Goal: Information Seeking & Learning: Learn about a topic

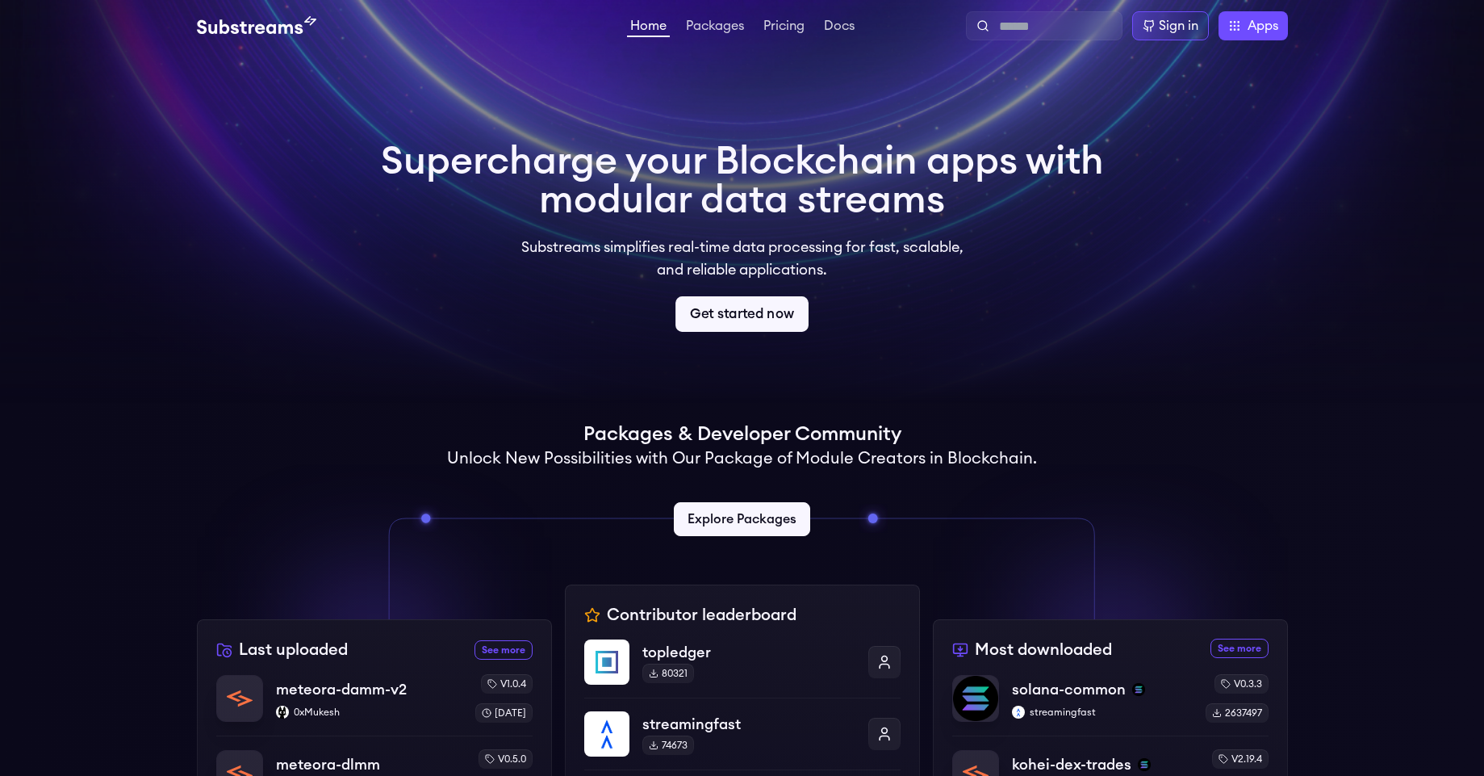
click at [751, 320] on link "Get started now" at bounding box center [741, 314] width 133 height 36
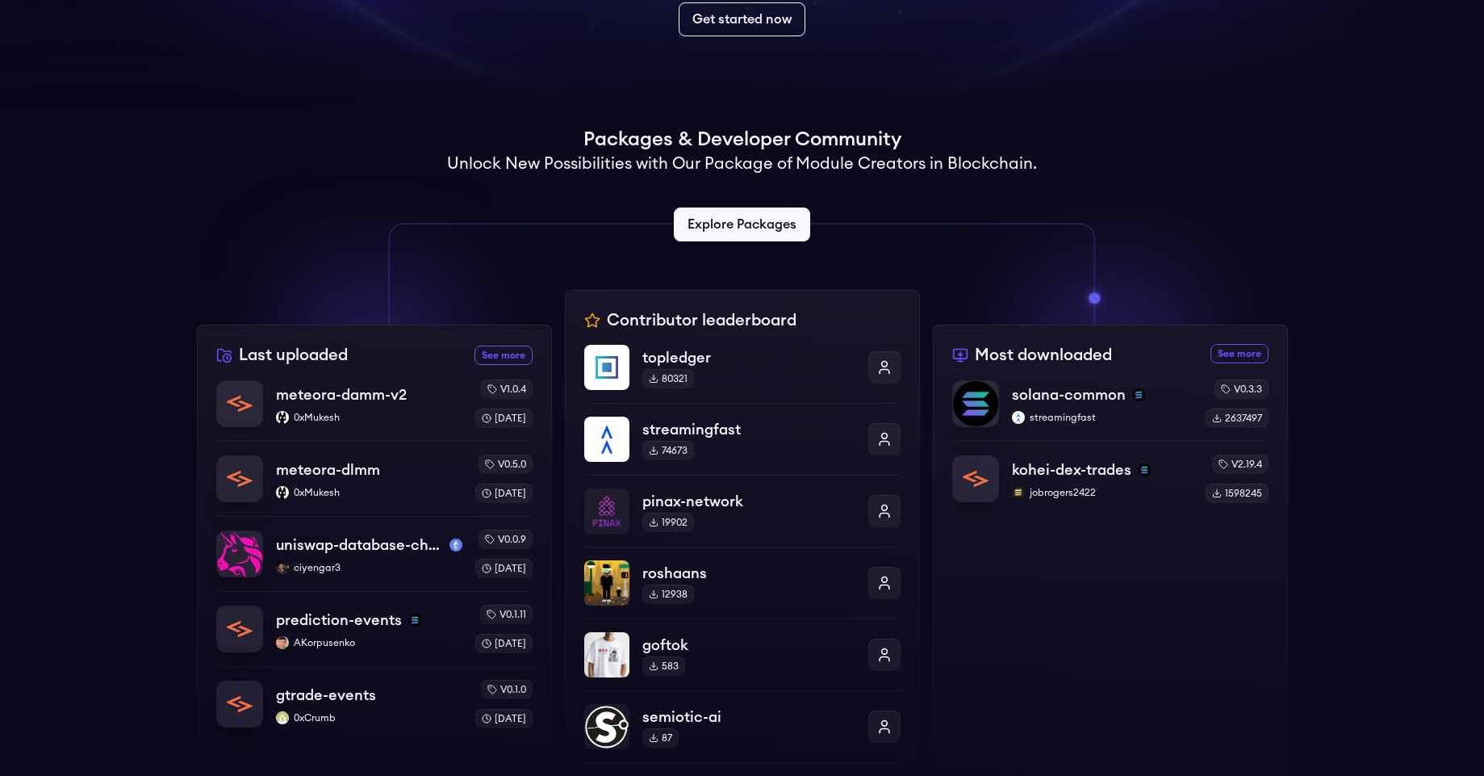
scroll to position [291, 0]
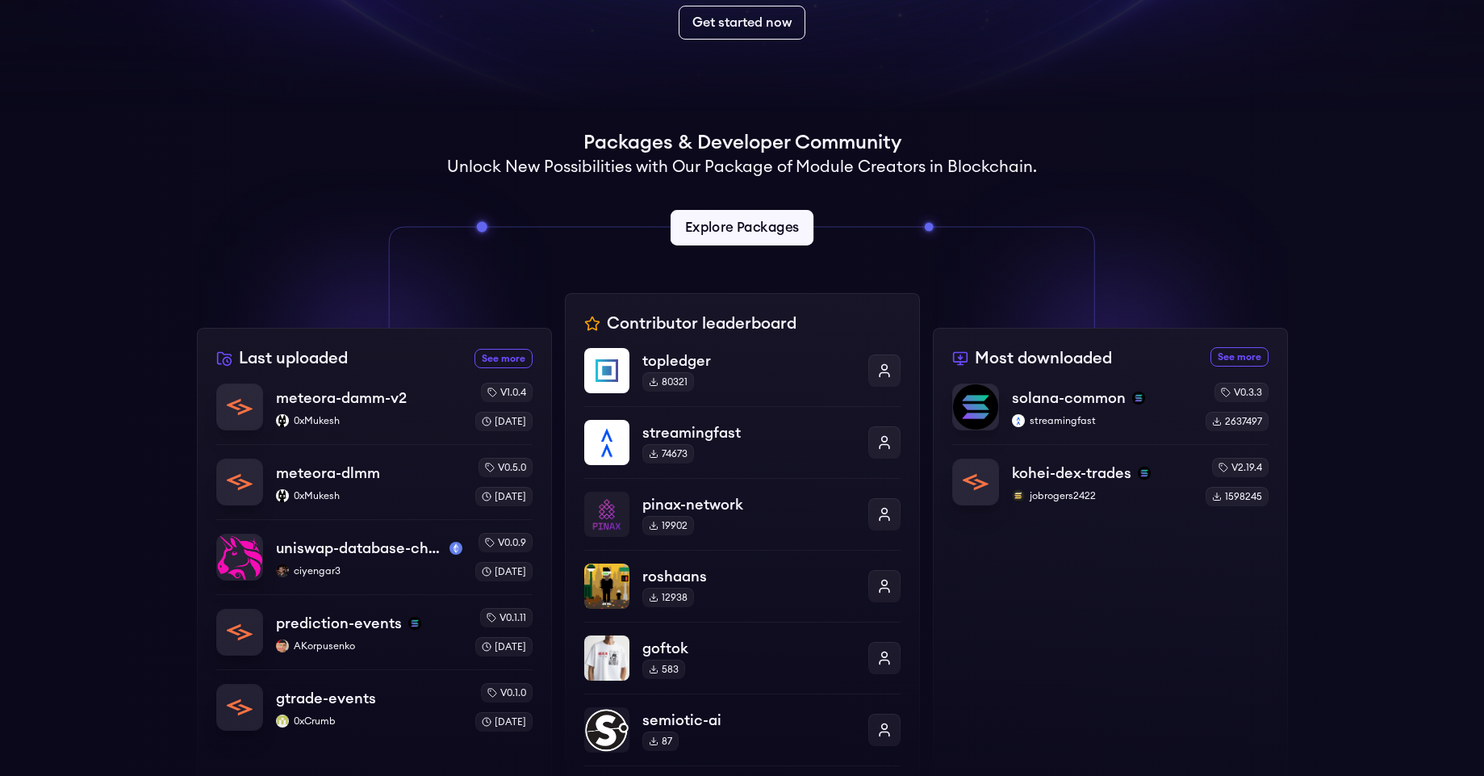
click at [737, 223] on link "Explore Packages" at bounding box center [742, 228] width 143 height 36
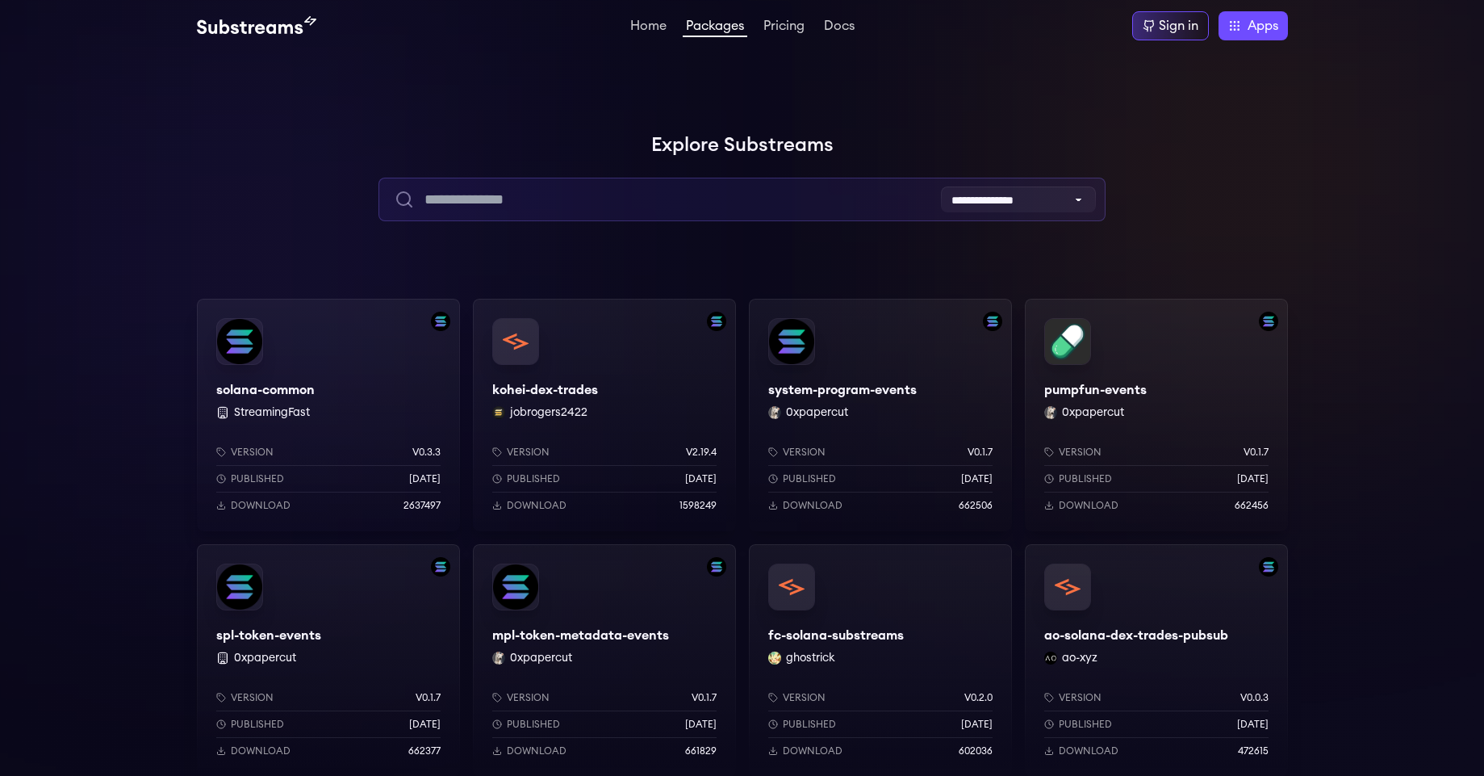
click at [561, 198] on input "text" at bounding box center [741, 200] width 727 height 44
type input "******"
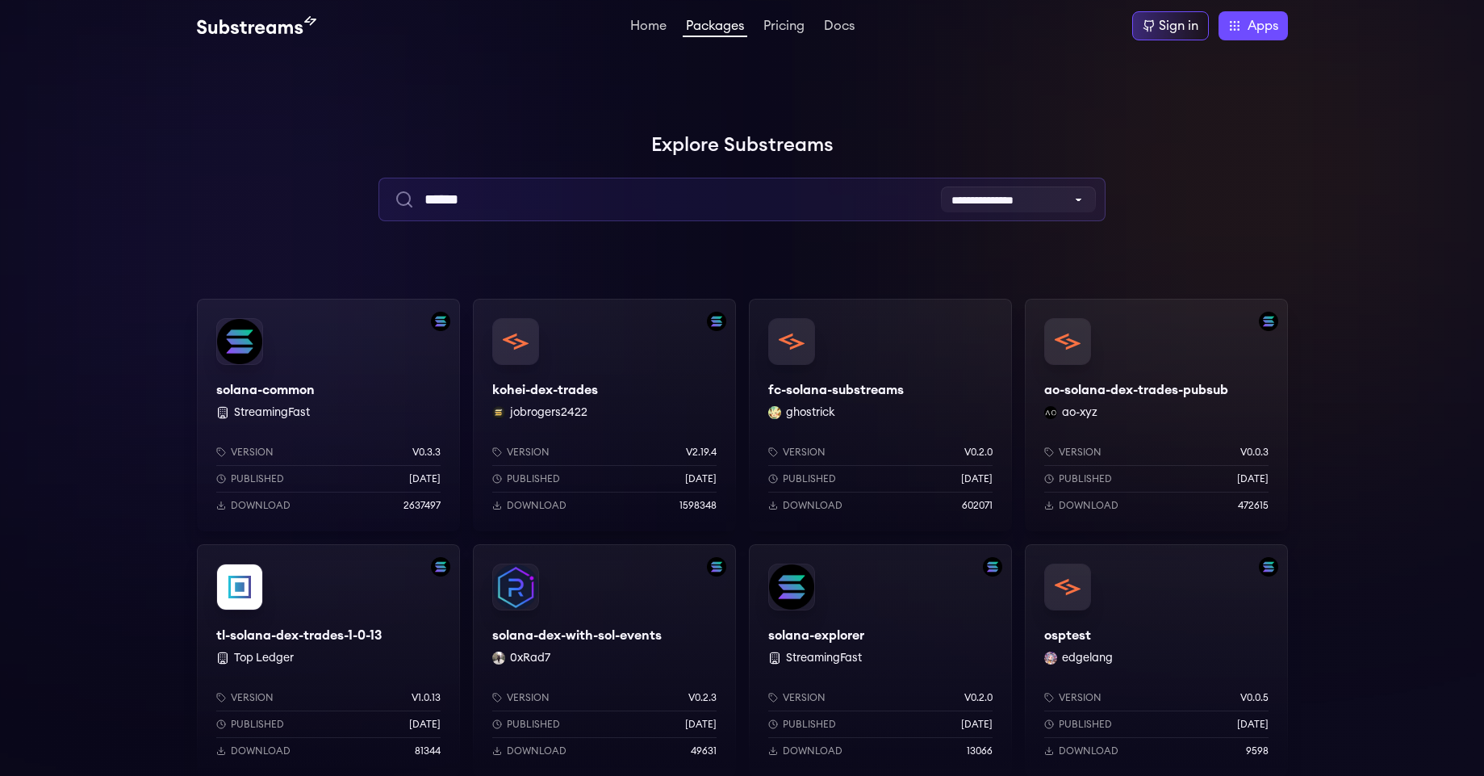
click at [613, 198] on input "******" at bounding box center [741, 200] width 727 height 44
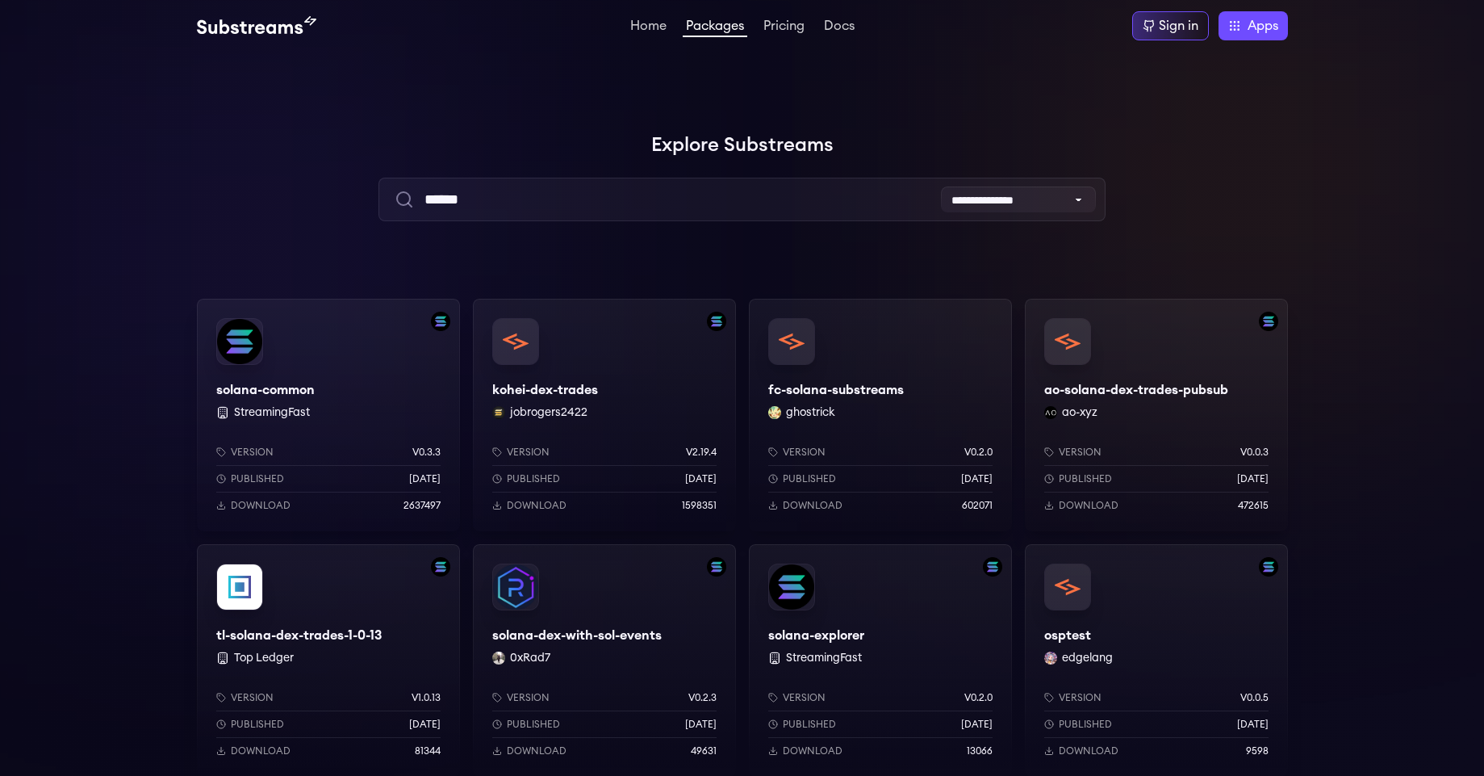
click at [404, 207] on icon "submit" at bounding box center [404, 199] width 19 height 19
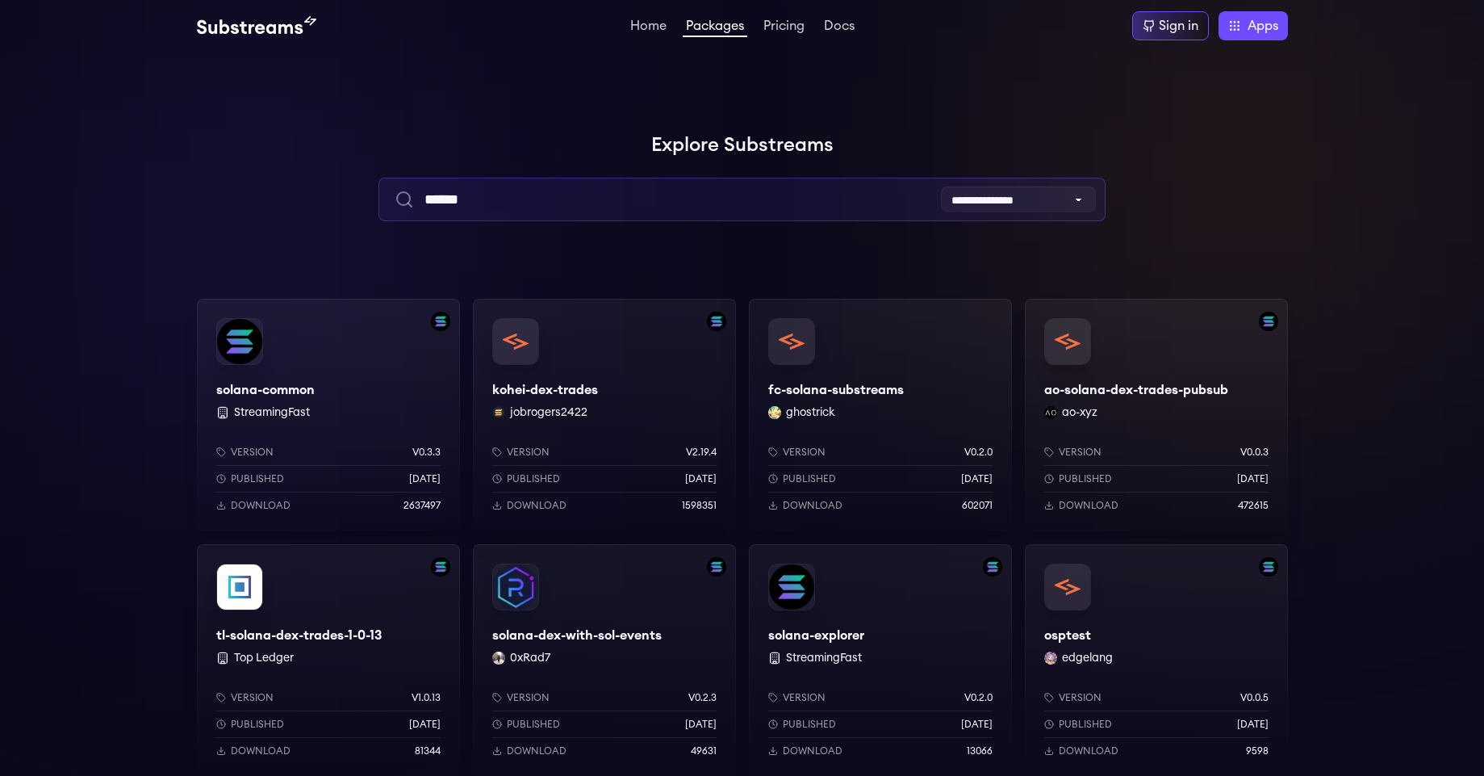
click at [540, 212] on input "******" at bounding box center [741, 200] width 727 height 44
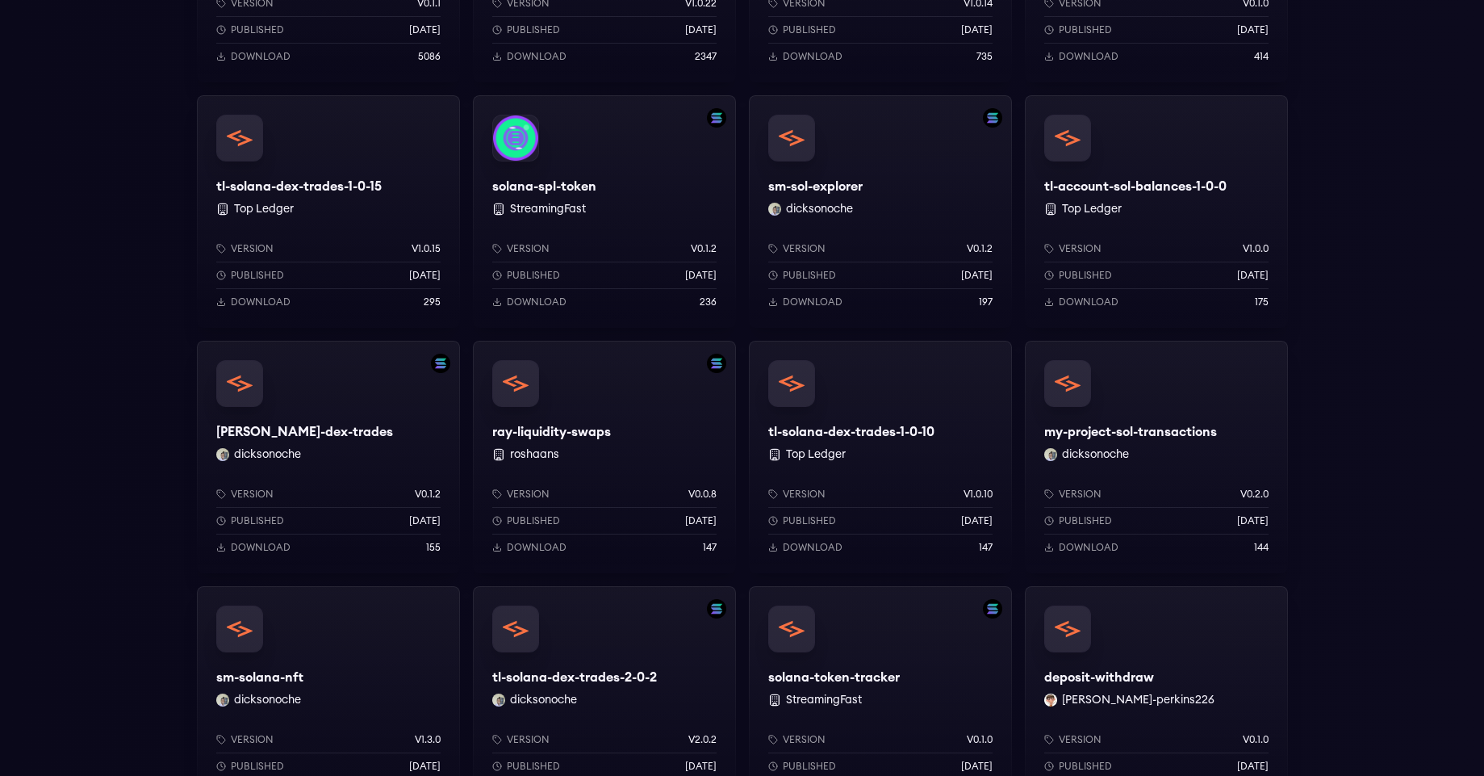
scroll to position [949, 0]
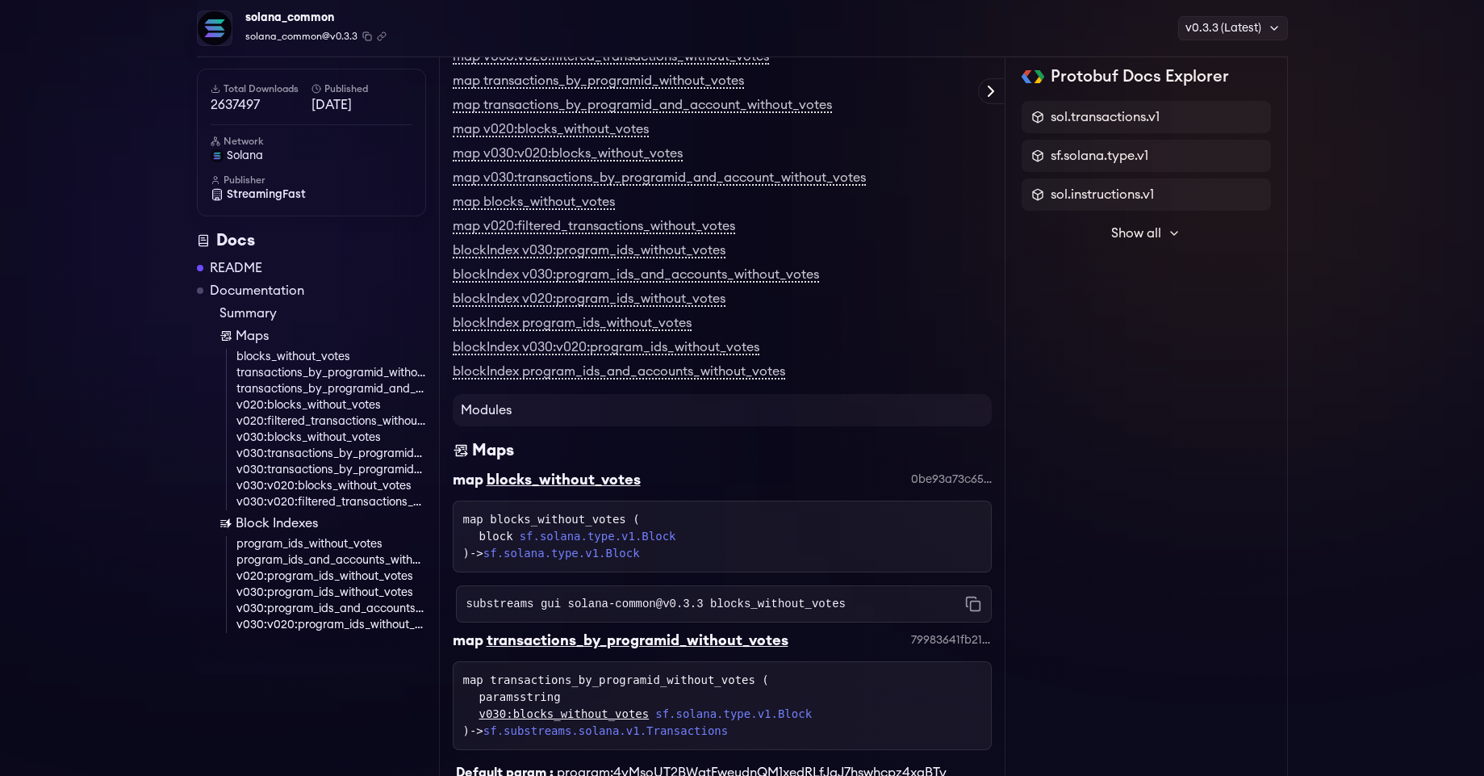
scroll to position [2805, 0]
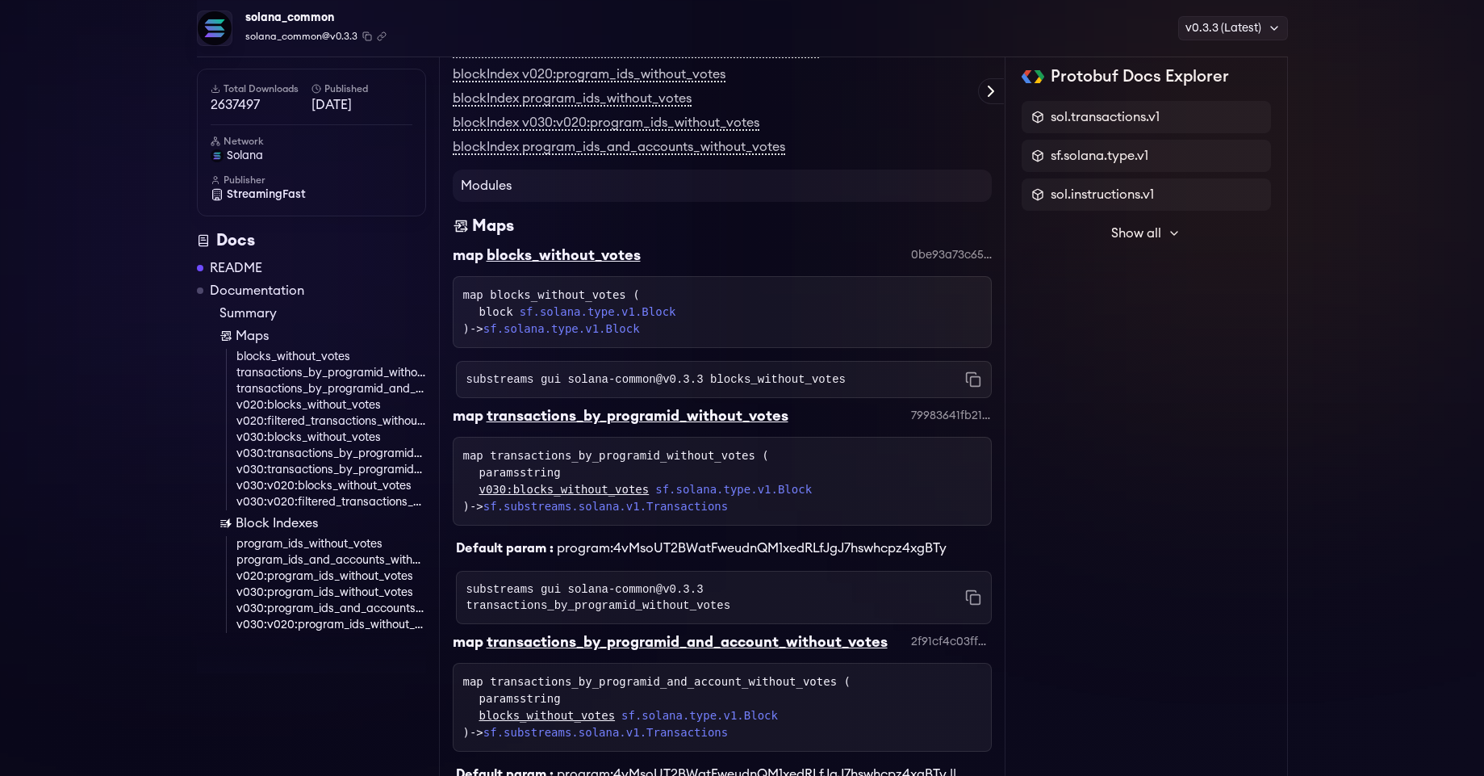
click at [598, 266] on div "blocks_without_votes" at bounding box center [564, 255] width 154 height 23
click at [660, 337] on div "map blocks_without_votes ( block sf.solana.type.v1.Block ) -> sf.solana.type.v1…" at bounding box center [722, 311] width 518 height 51
click at [596, 266] on div "blocks_without_votes" at bounding box center [564, 255] width 154 height 23
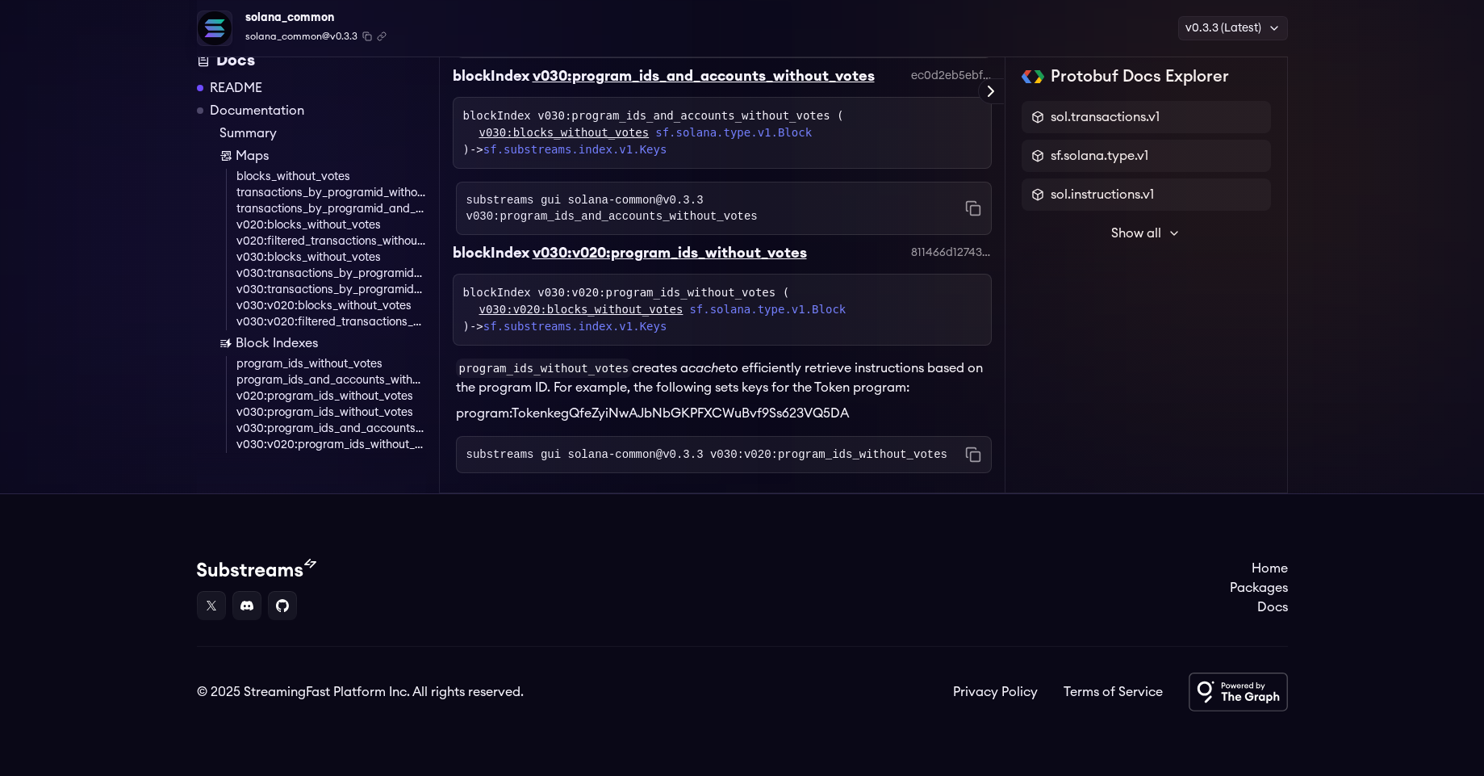
scroll to position [6428, 0]
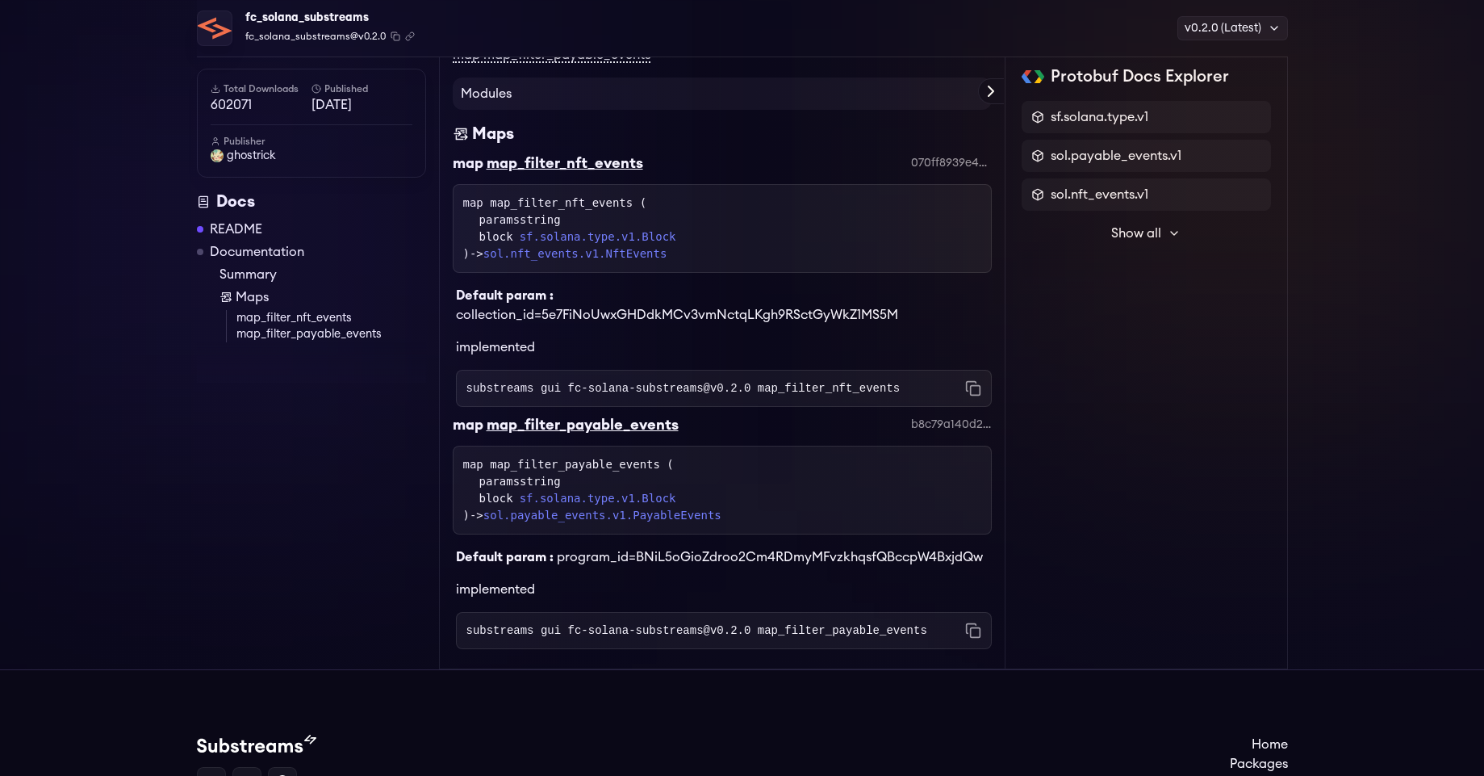
scroll to position [831, 0]
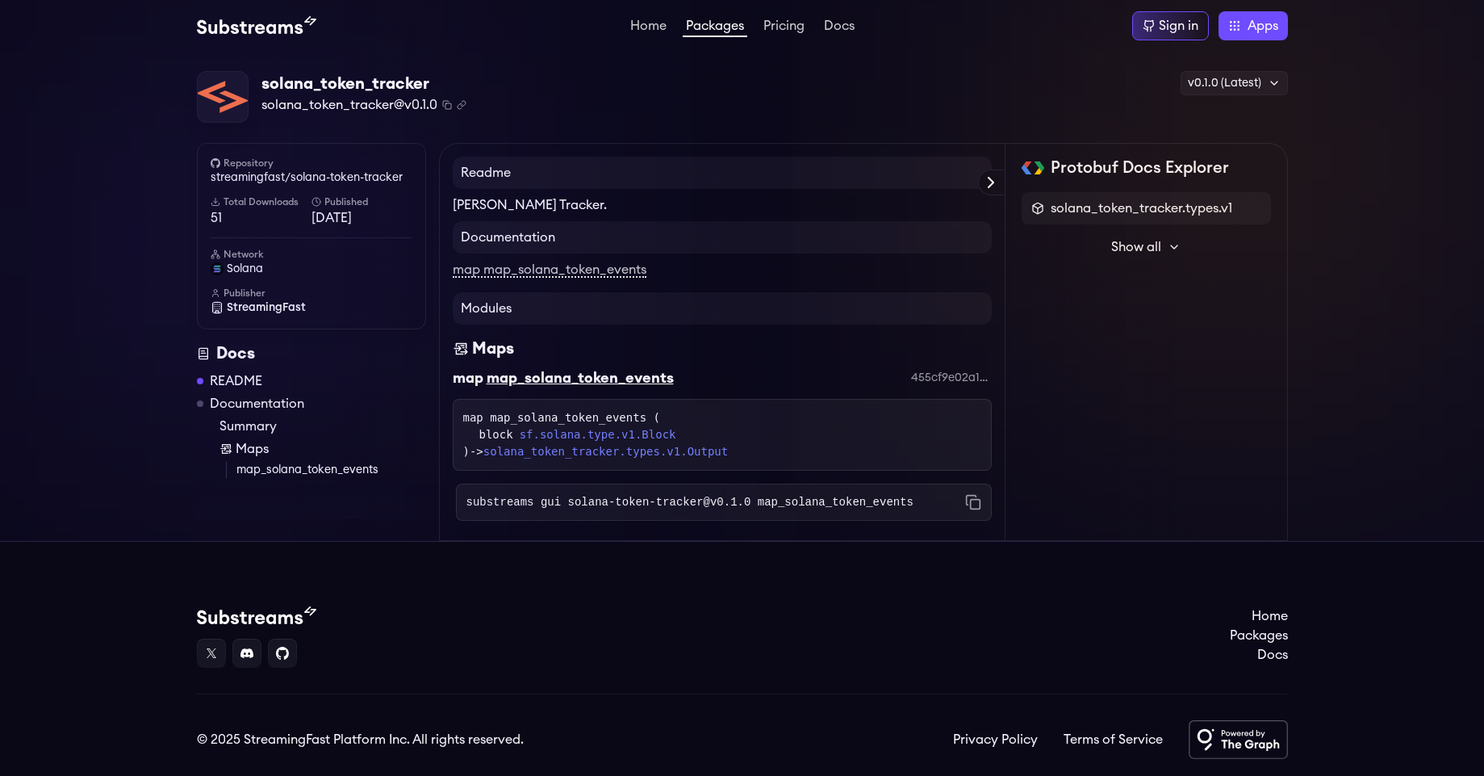
click at [629, 380] on div "map_solana_token_events" at bounding box center [580, 377] width 187 height 23
click at [547, 440] on link "sf.solana.type.v1.Block" at bounding box center [598, 434] width 157 height 17
click at [587, 420] on div "map map_solana_token_events ( block sf.solana.type.v1.Block ) -> solana_token_t…" at bounding box center [722, 434] width 518 height 51
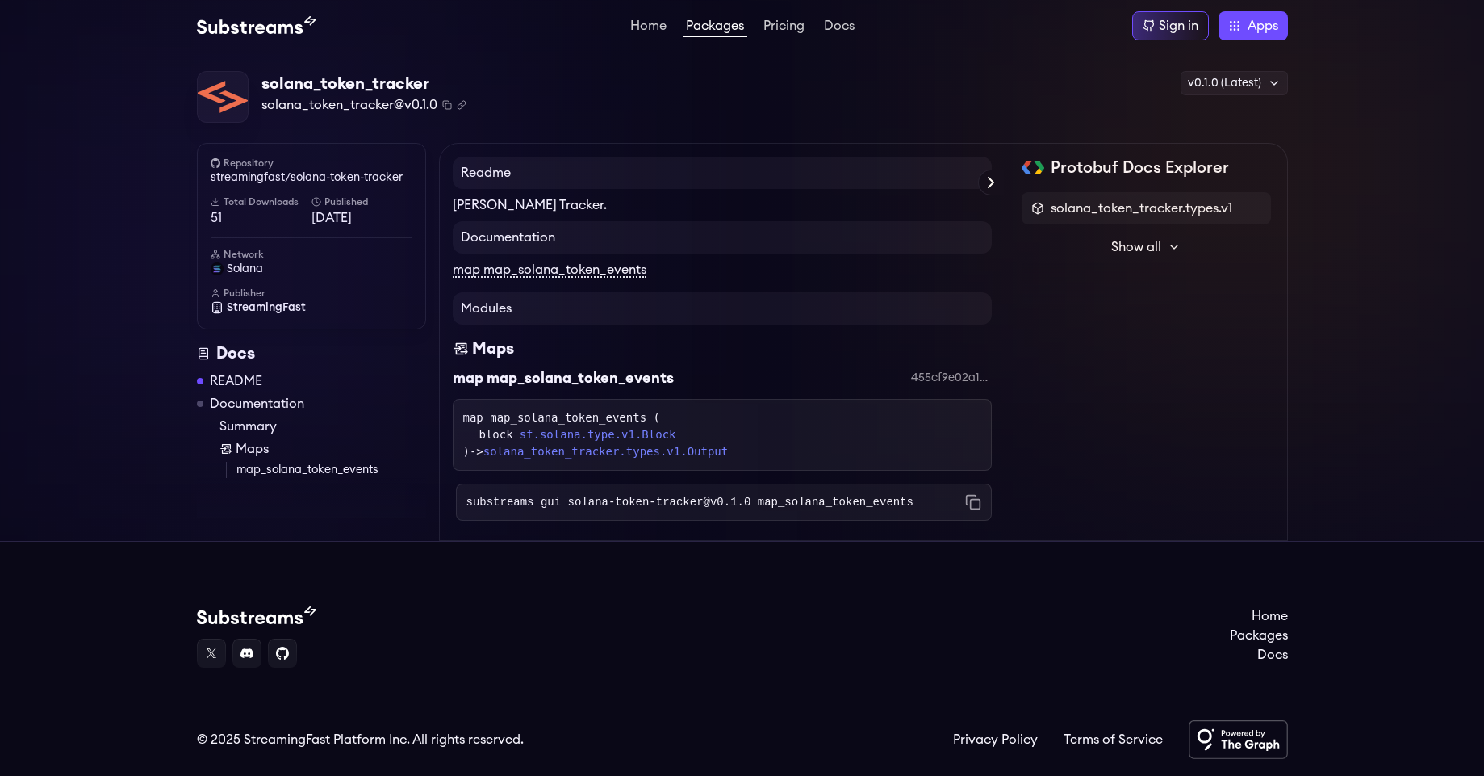
click at [536, 277] on link "map map_solana_token_events" at bounding box center [550, 270] width 194 height 15
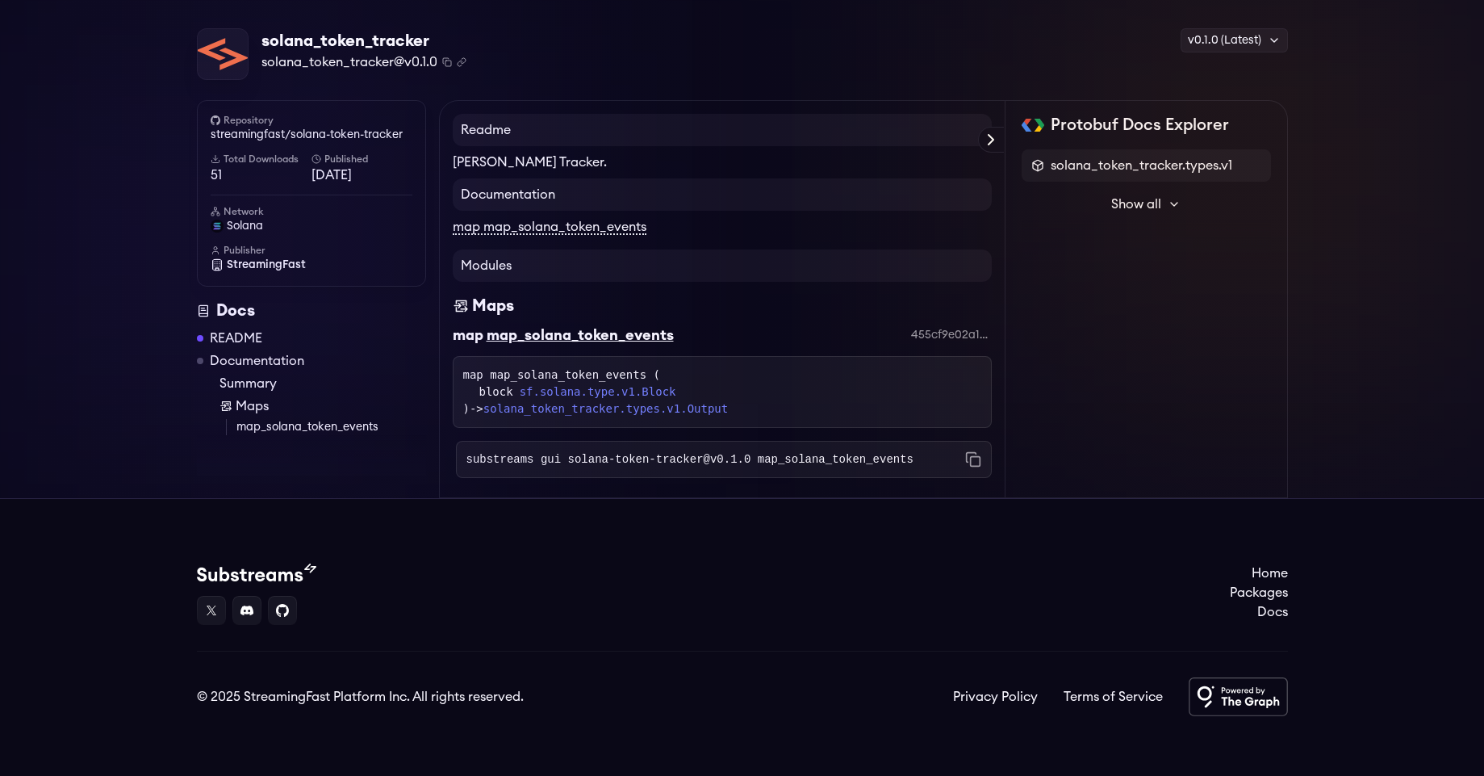
scroll to position [48, 0]
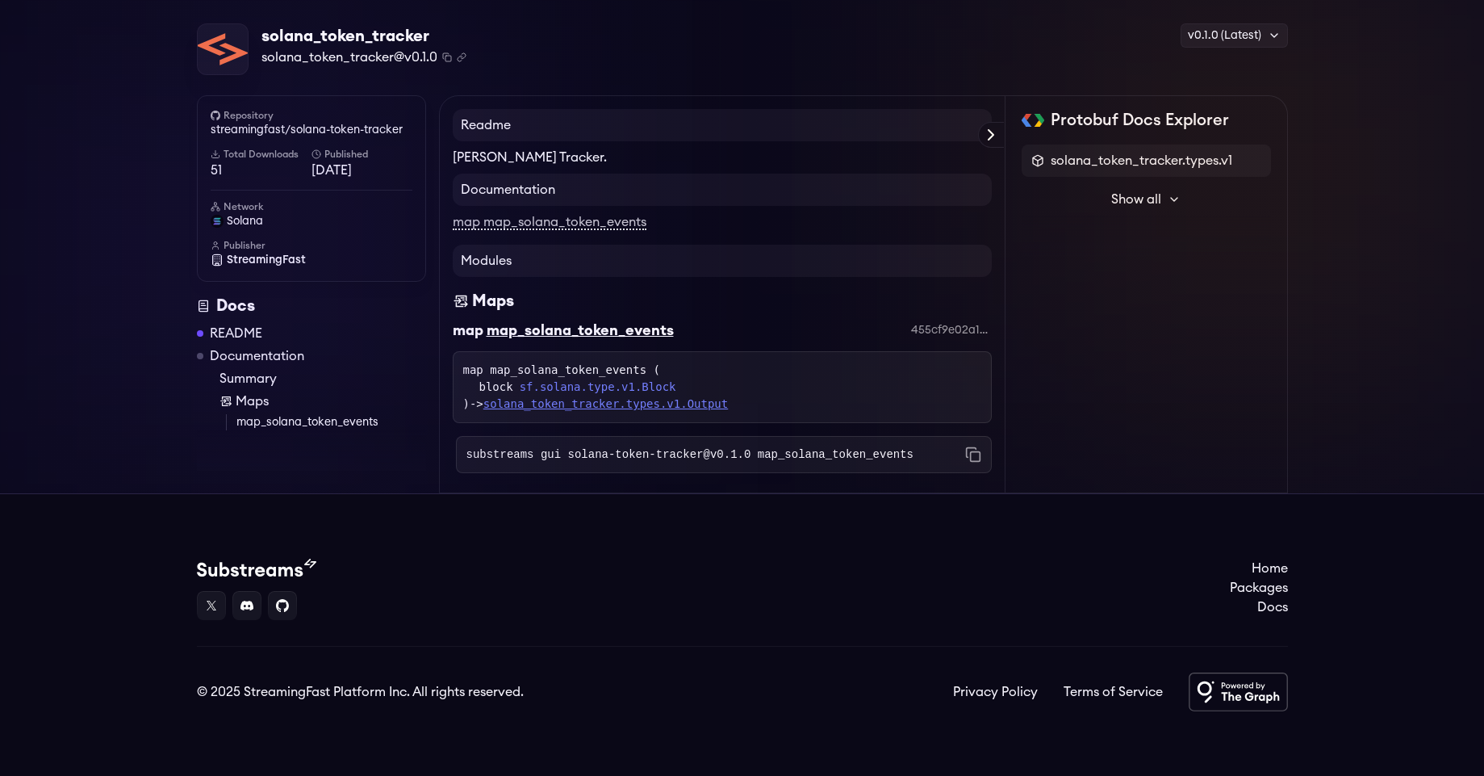
click at [701, 403] on link "solana_token_tracker.types.v1.Output" at bounding box center [605, 403] width 245 height 13
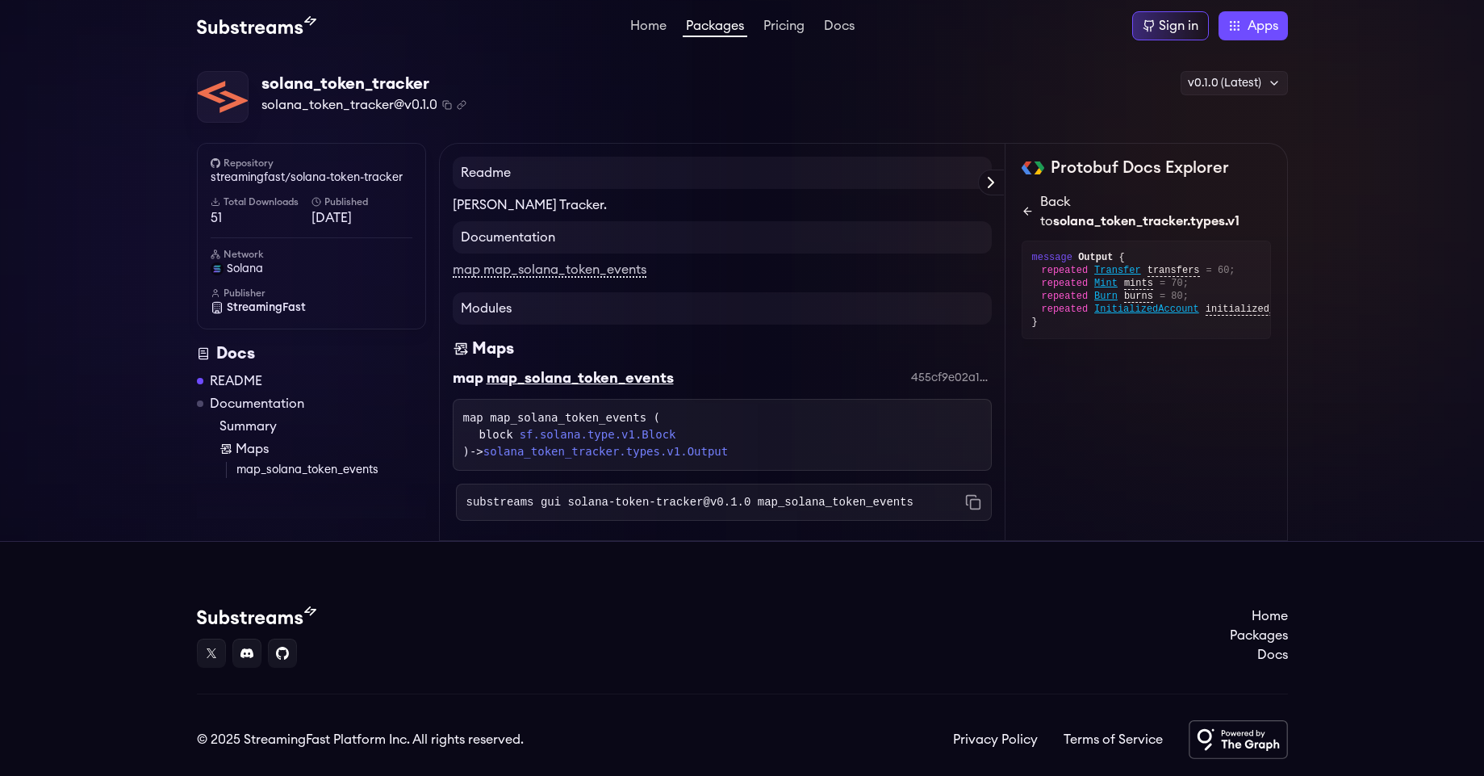
click at [1064, 203] on div "Back to solana_token_tracker.types.v1" at bounding box center [1155, 211] width 230 height 39
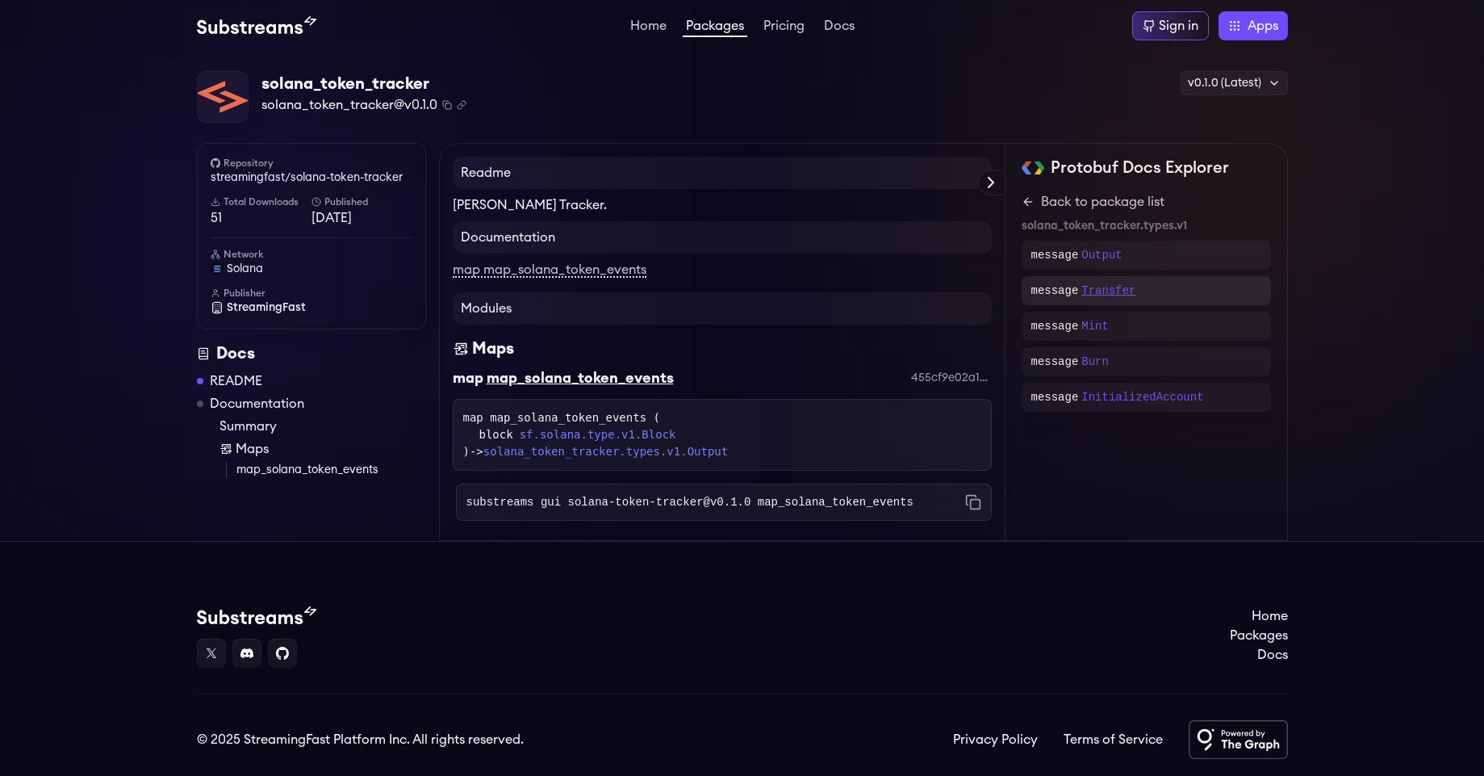
click at [1112, 293] on p "Transfer" at bounding box center [1108, 290] width 54 height 16
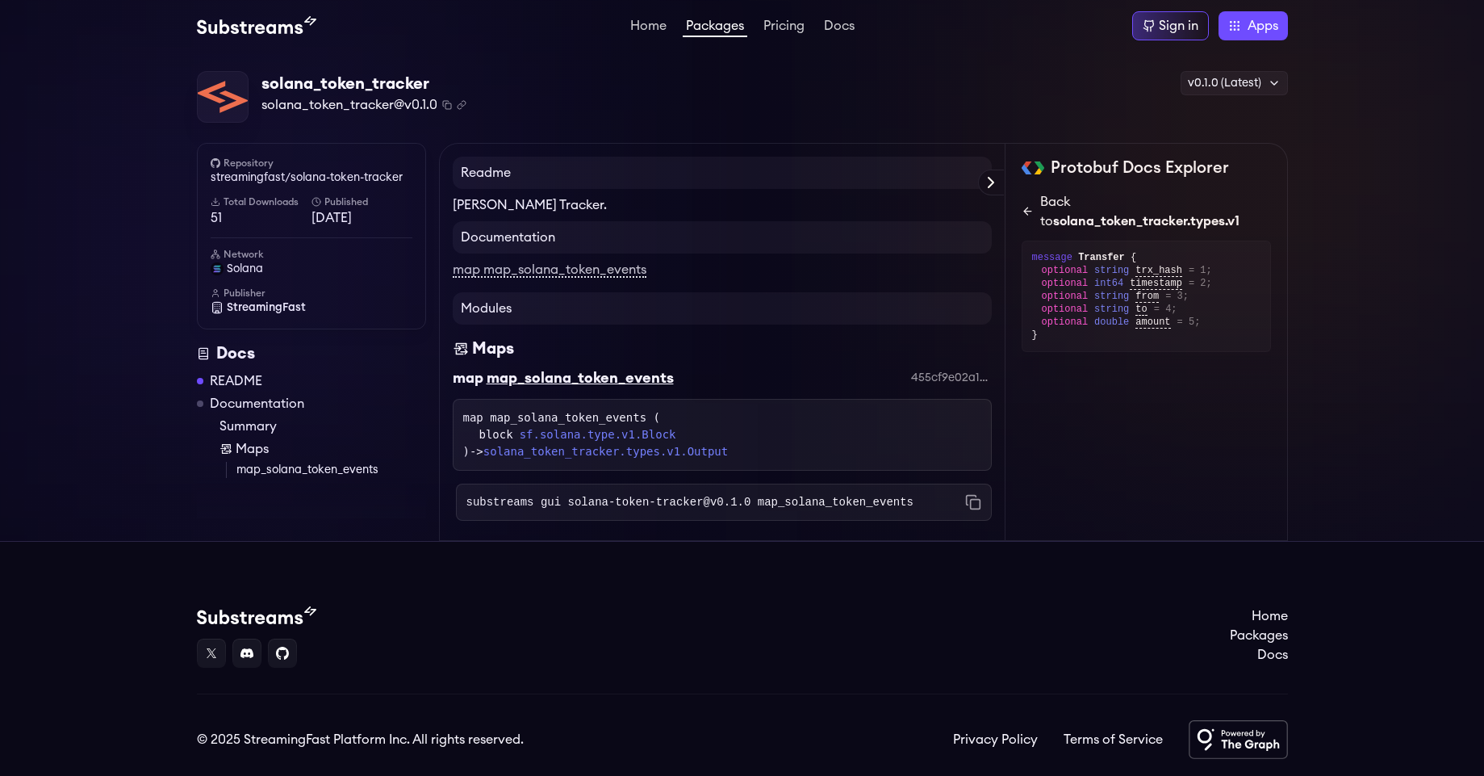
click at [1031, 215] on icon at bounding box center [1028, 211] width 13 height 13
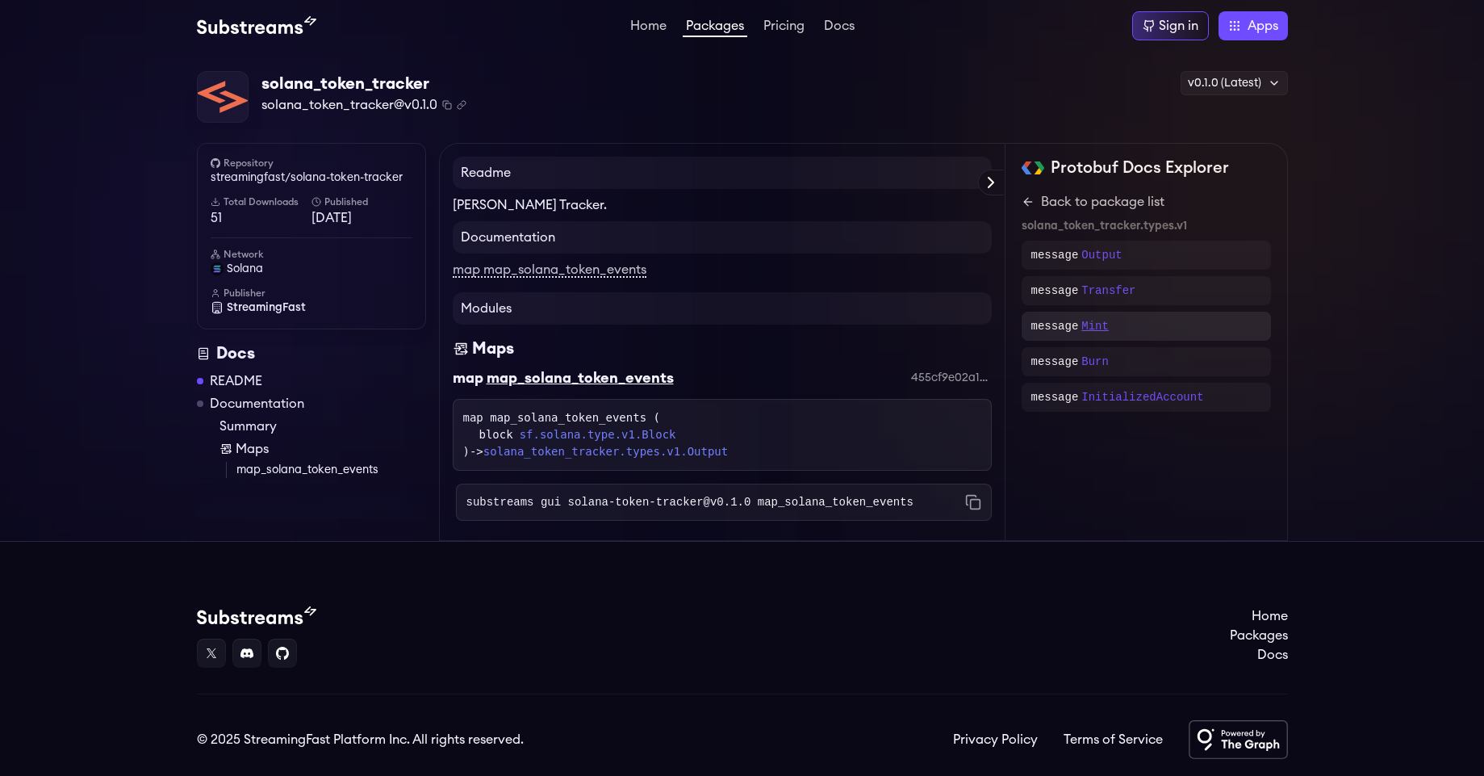
click at [1097, 324] on p "Mint" at bounding box center [1094, 326] width 27 height 16
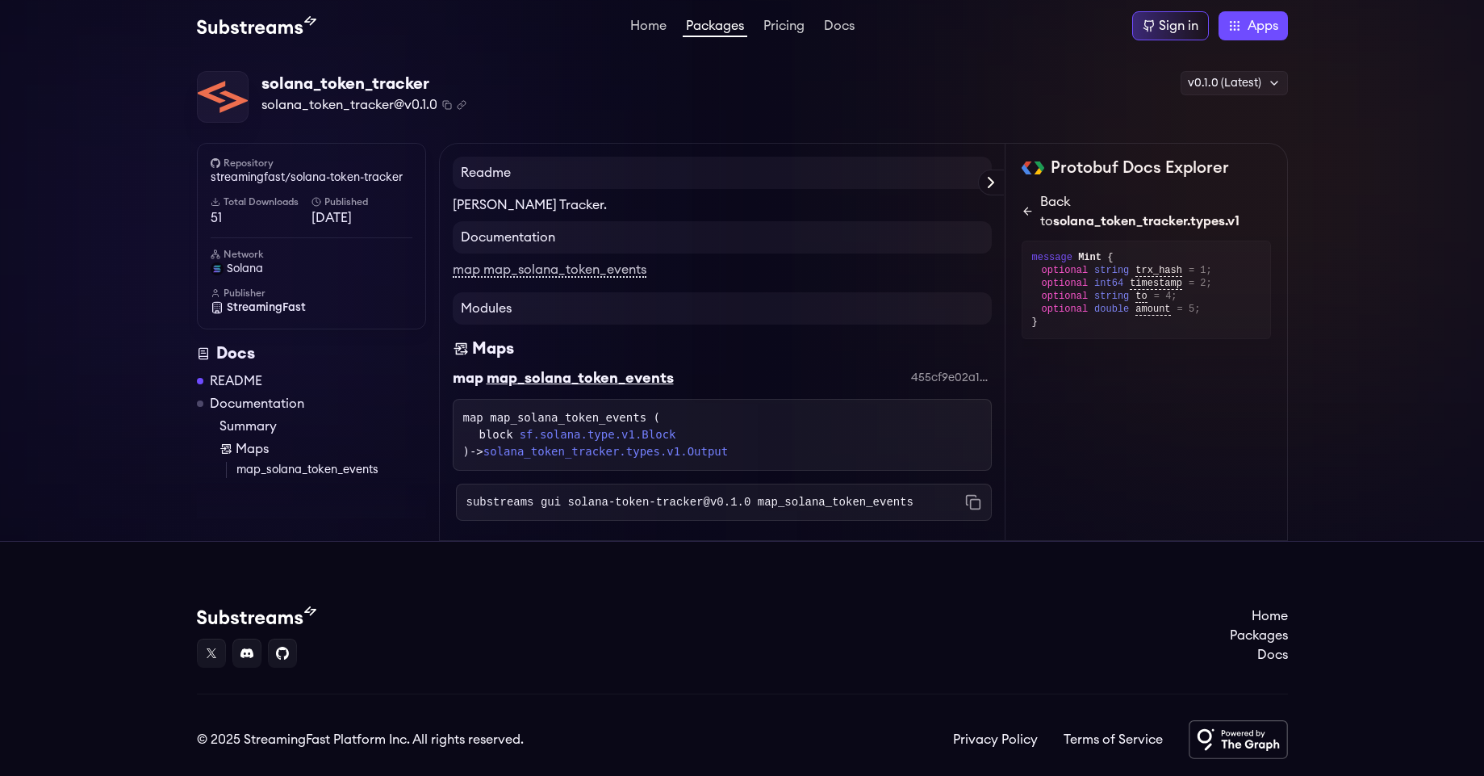
click at [1027, 219] on link "Back to solana_token_tracker.types.v1" at bounding box center [1146, 211] width 249 height 39
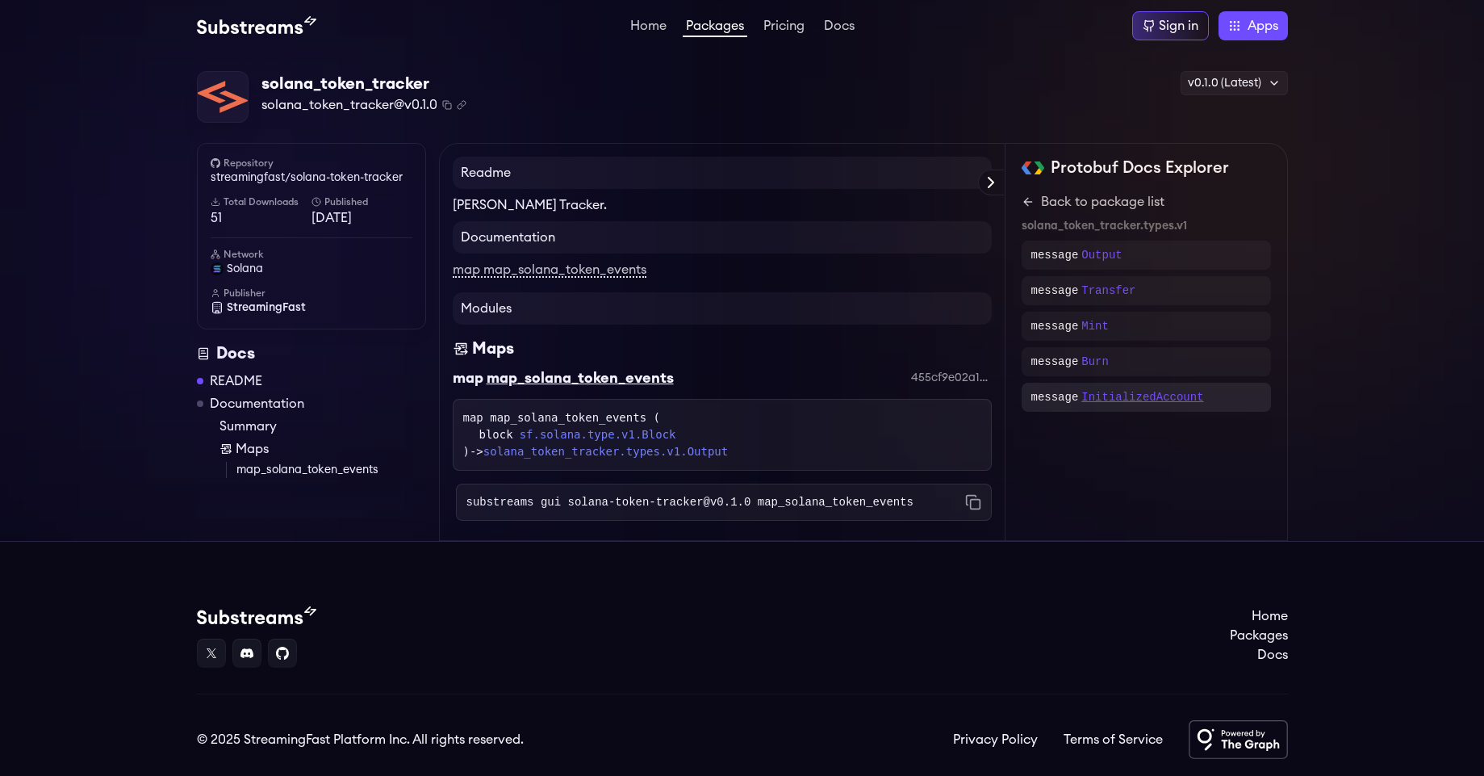
click at [1106, 401] on p "InitializedAccount" at bounding box center [1142, 397] width 122 height 16
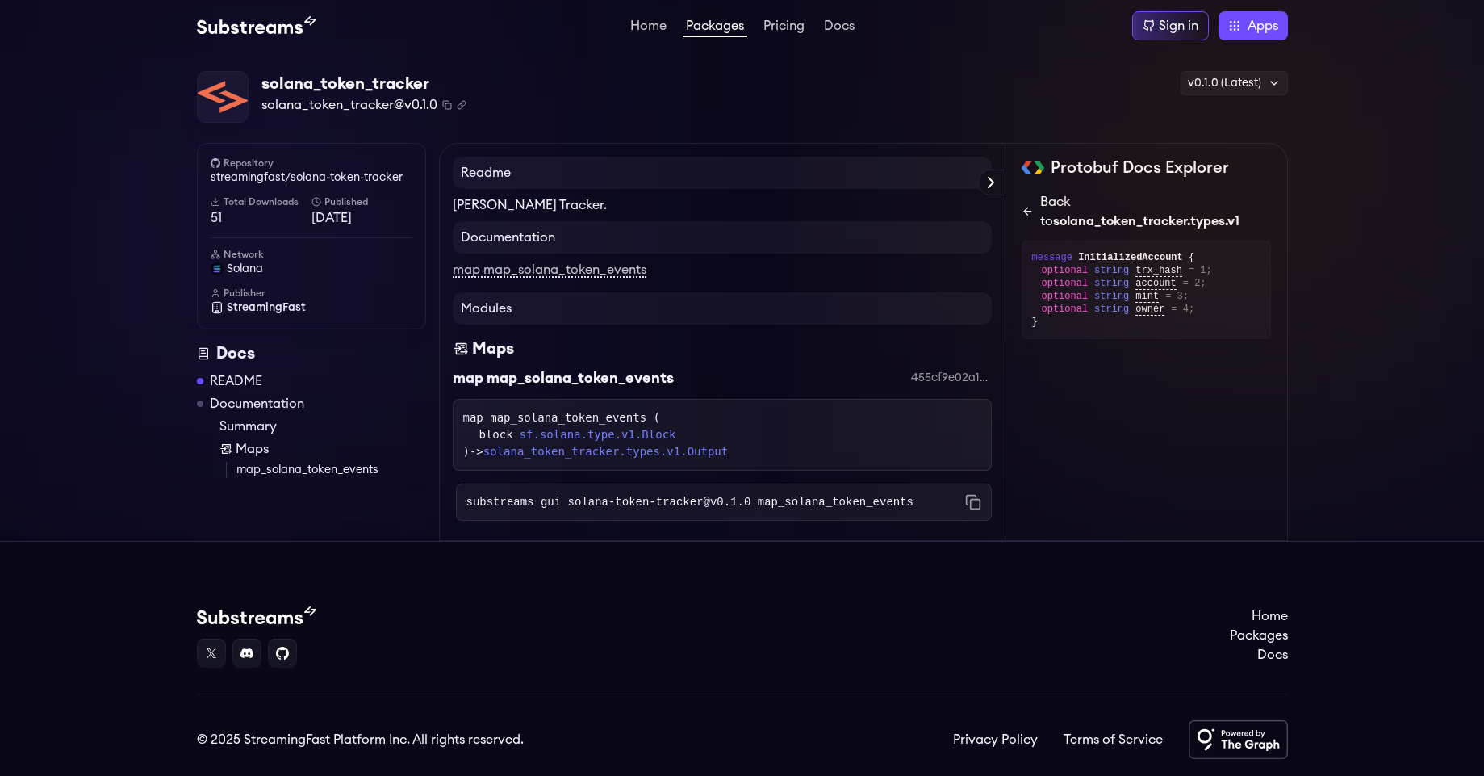
click at [1053, 216] on span "solana_token_tracker.types.v1" at bounding box center [1146, 221] width 186 height 13
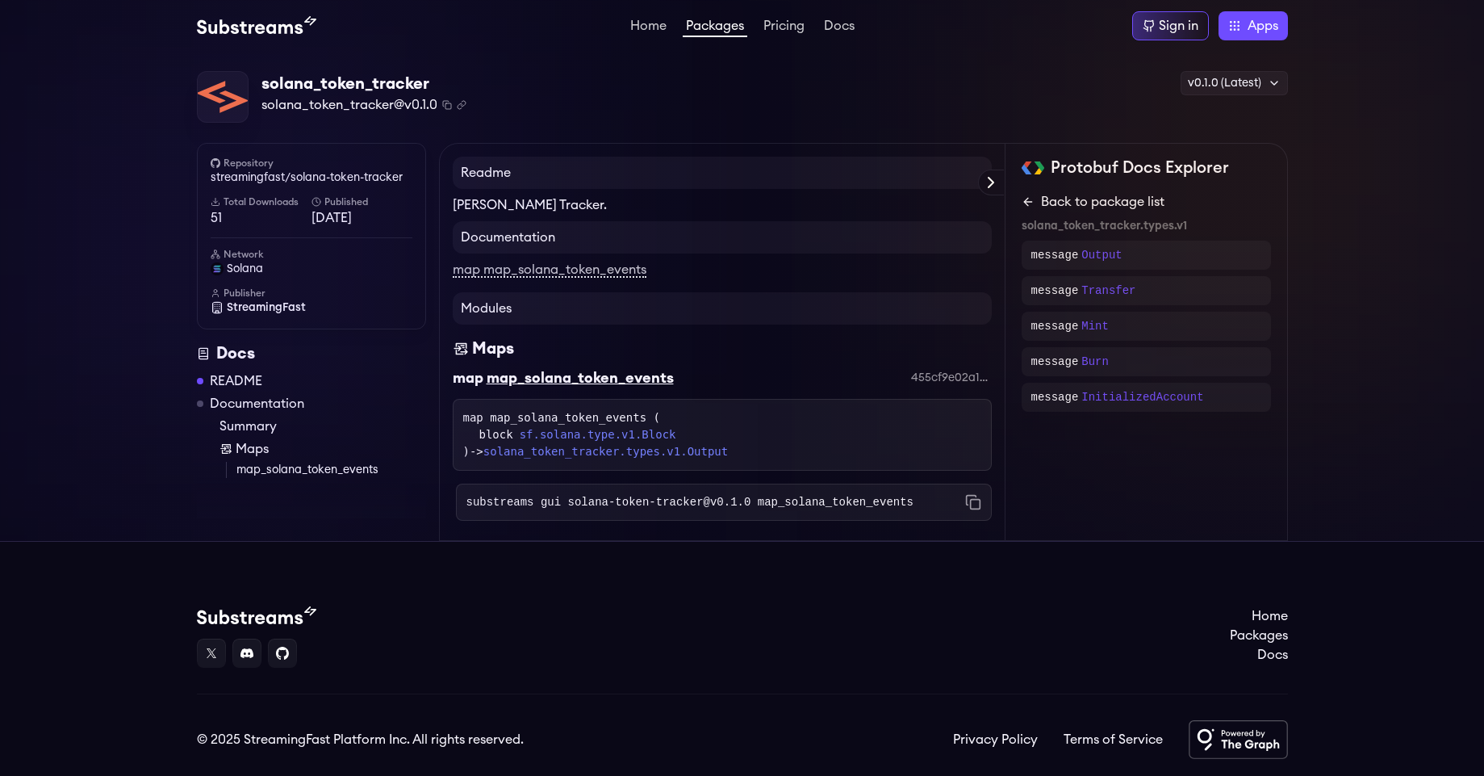
click at [1052, 203] on link "Back to package list" at bounding box center [1146, 201] width 249 height 19
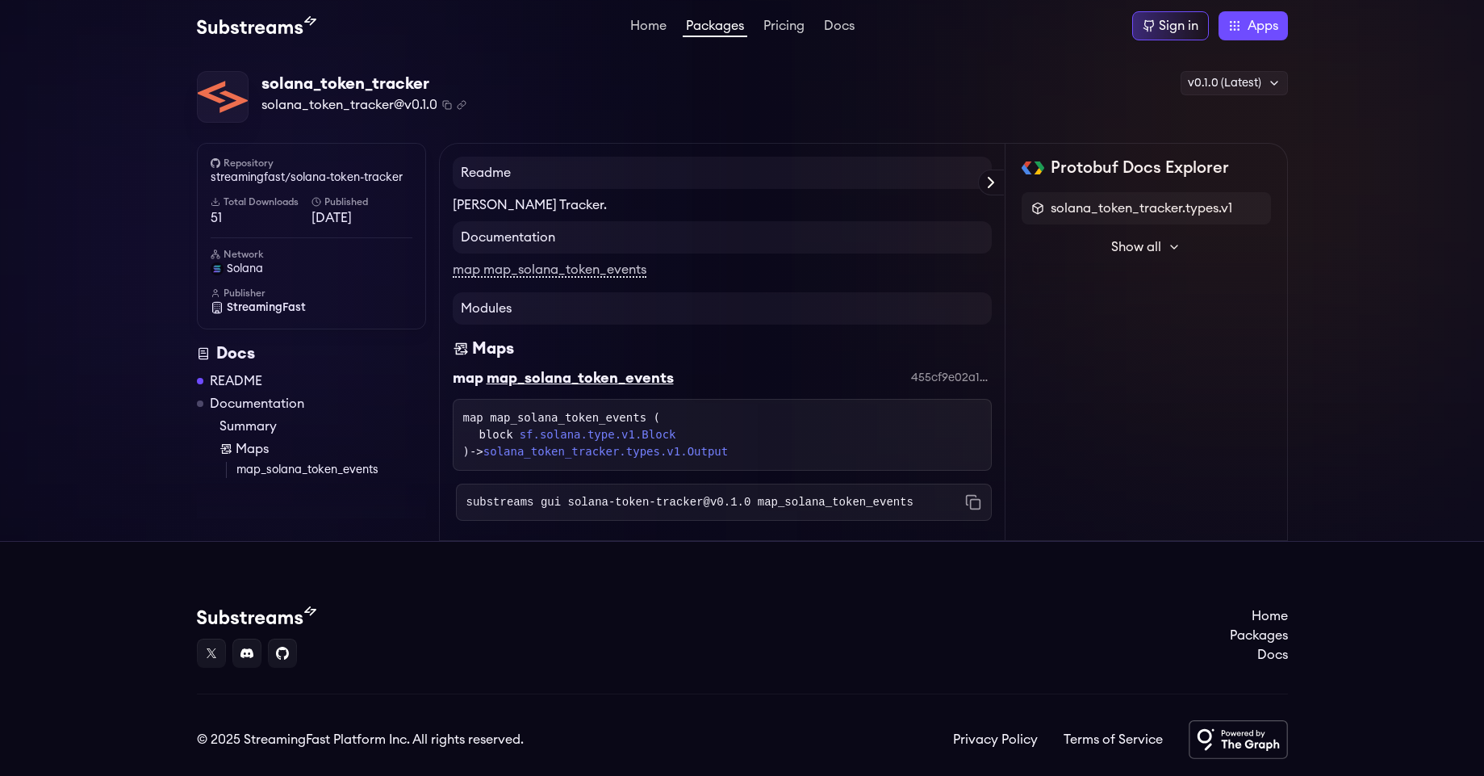
click at [1160, 250] on span "Show all" at bounding box center [1136, 246] width 50 height 19
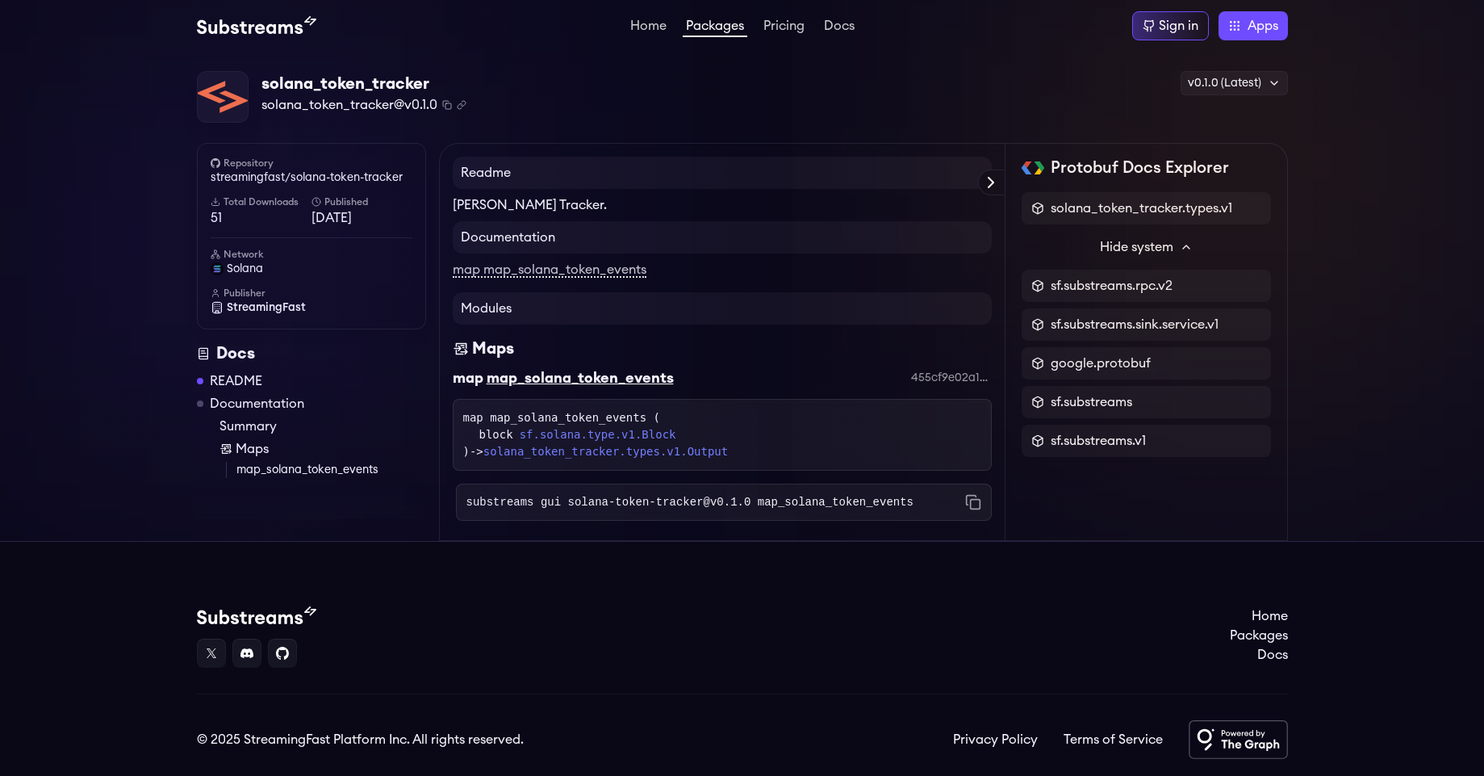
click at [1160, 250] on span "Hide system" at bounding box center [1136, 246] width 73 height 19
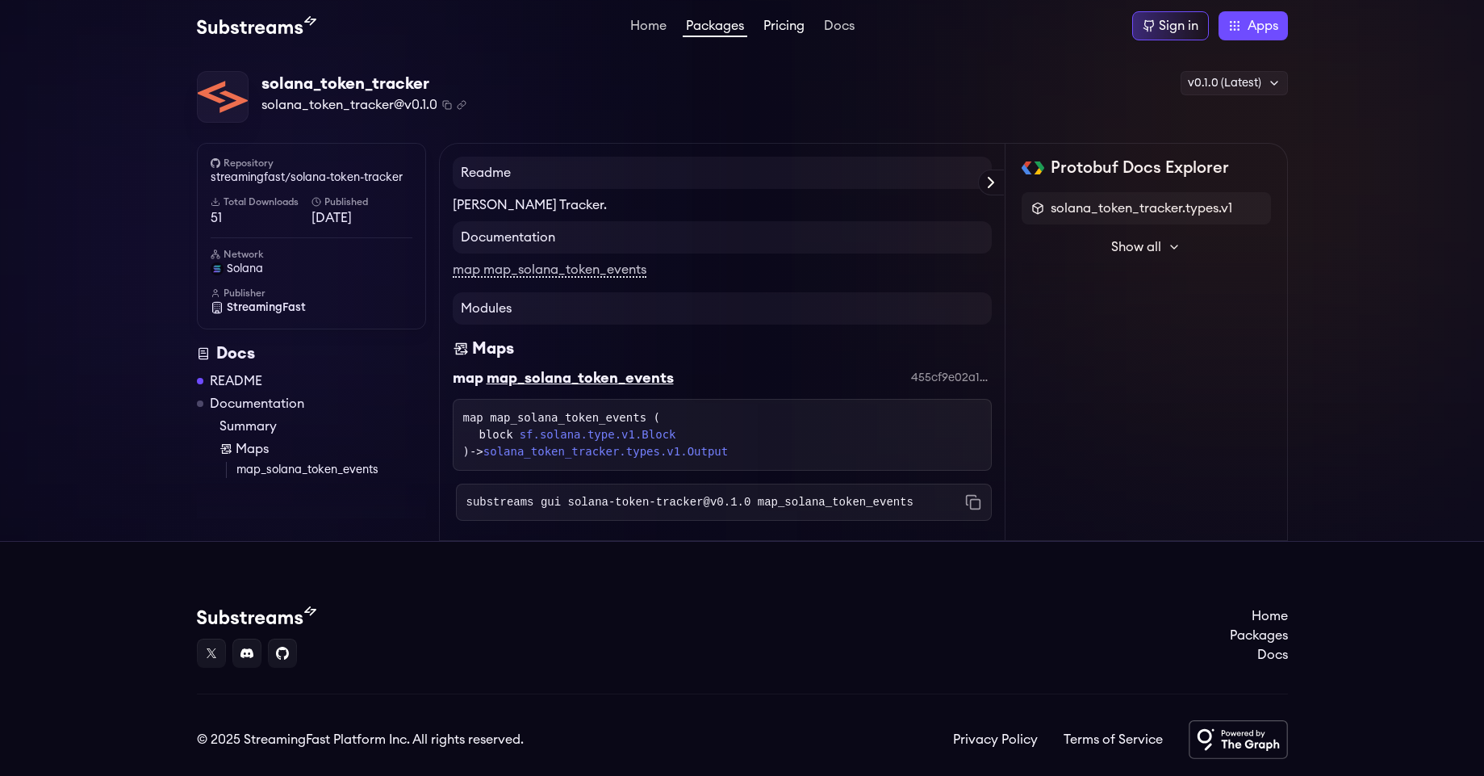
click at [800, 27] on link "Pricing" at bounding box center [784, 27] width 48 height 16
